Goal: Transaction & Acquisition: Obtain resource

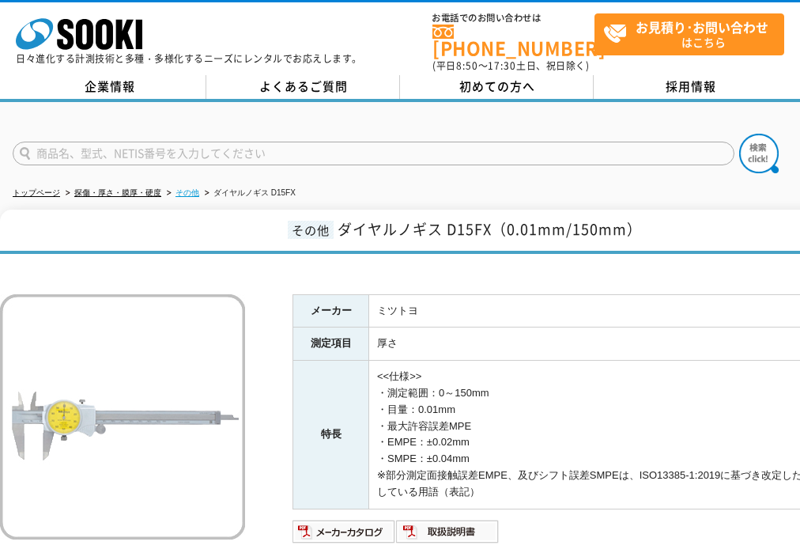
click at [183, 188] on link "その他" at bounding box center [188, 192] width 24 height 9
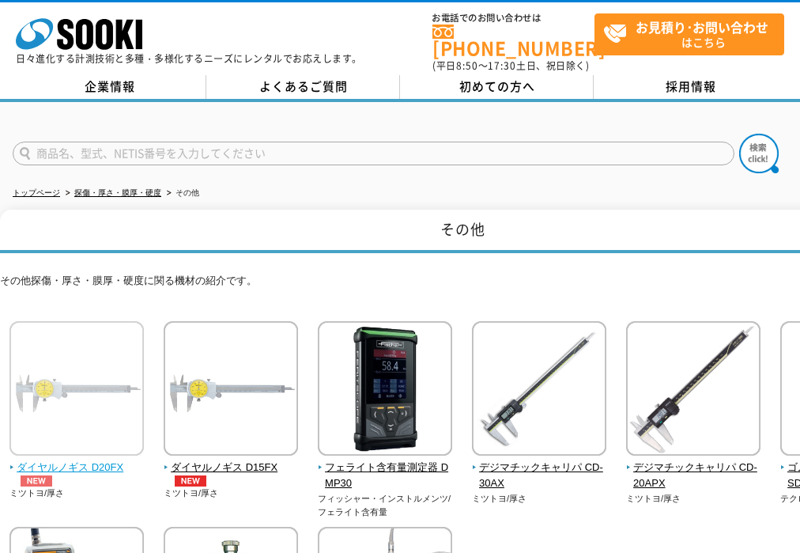
click at [102, 383] on img at bounding box center [76, 390] width 134 height 138
